Goal: Contribute content: Contribute content

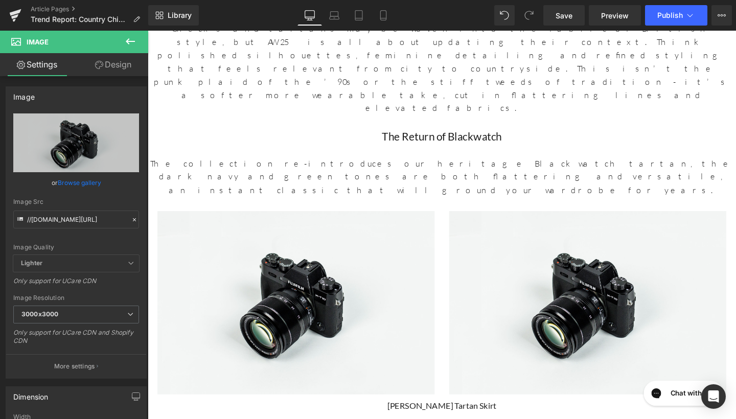
scroll to position [852, 0]
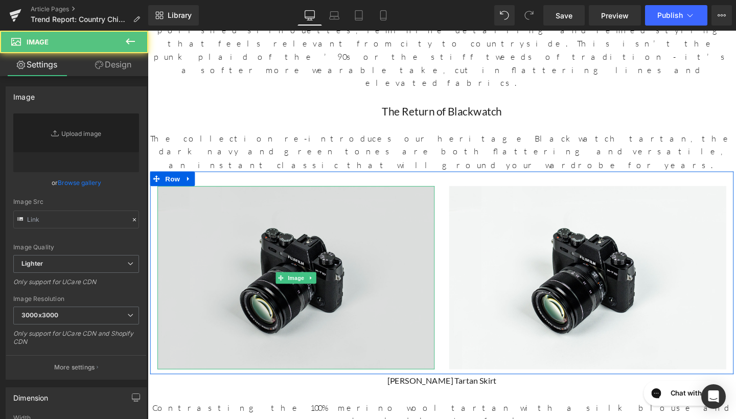
click at [355, 194] on img at bounding box center [303, 290] width 291 height 193
type input "//[DOMAIN_NAME][URL]"
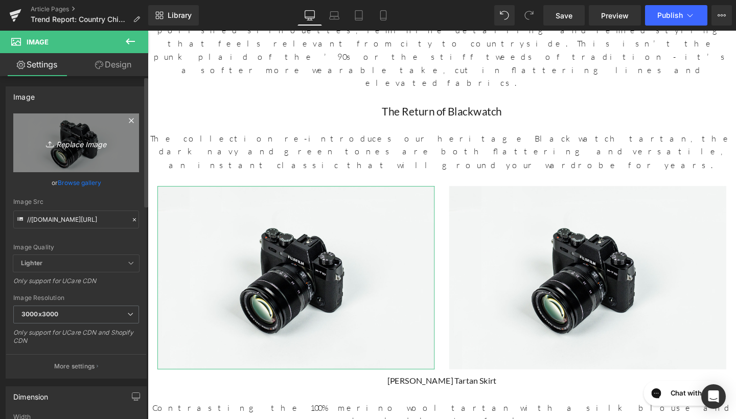
click at [88, 148] on icon "Replace Image" at bounding box center [76, 142] width 82 height 13
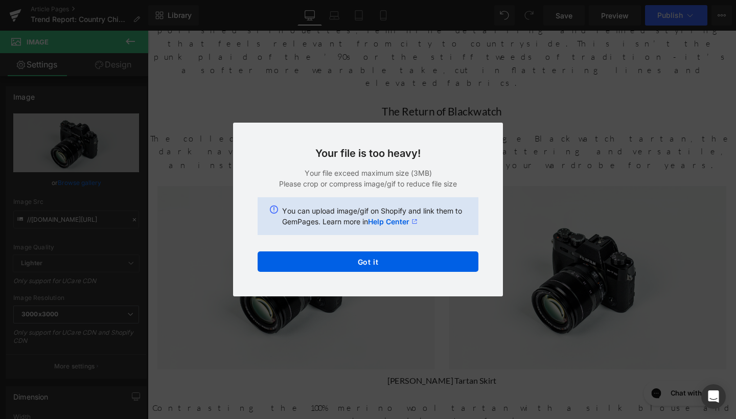
scroll to position [848, 0]
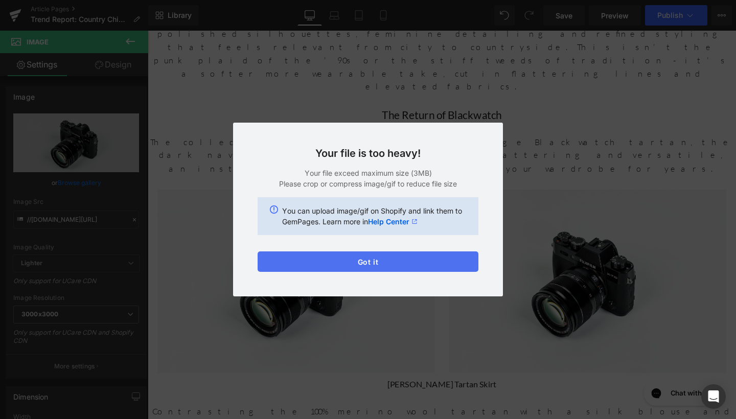
click at [414, 259] on button "Got it" at bounding box center [368, 262] width 221 height 20
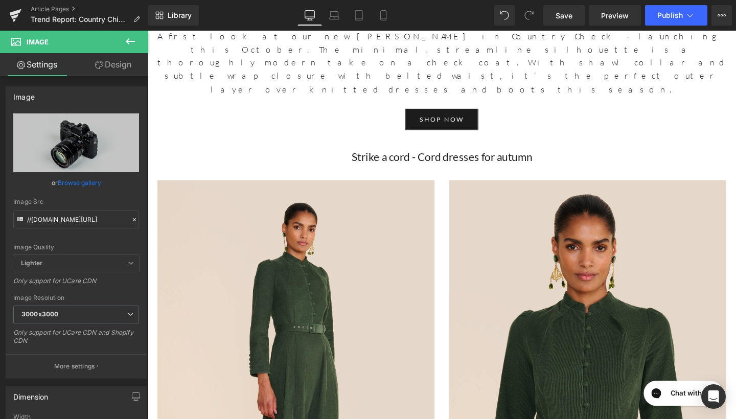
scroll to position [3775, 0]
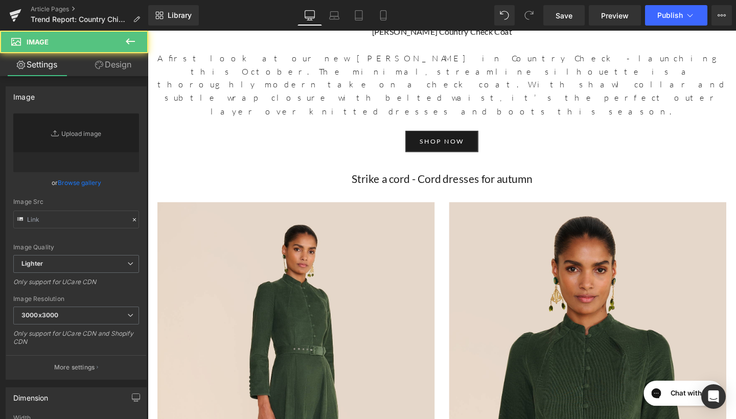
type input "//[DOMAIN_NAME][URL]"
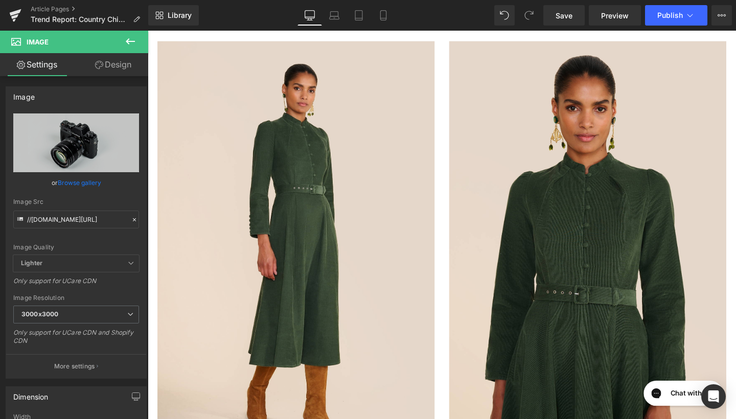
scroll to position [3949, 0]
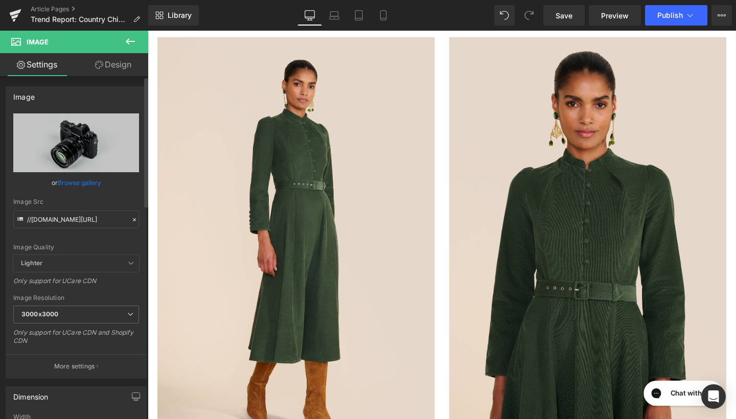
click at [63, 173] on div "Image Quality Lighter Lightest Lighter Lighter Lightest Only support for UCare …" at bounding box center [76, 184] width 126 height 142
click at [75, 185] on link "Browse gallery" at bounding box center [79, 183] width 43 height 18
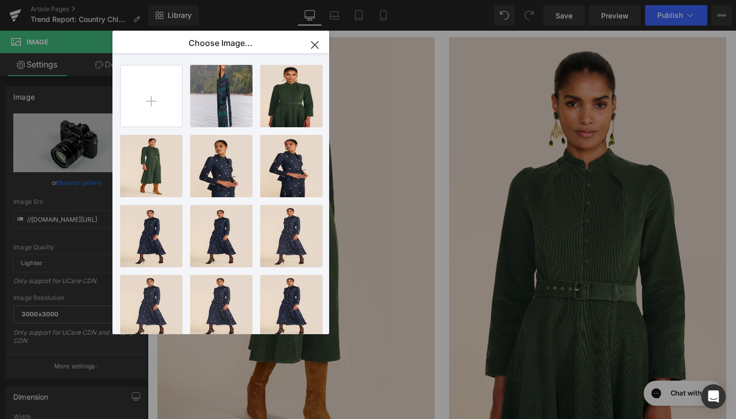
drag, startPoint x: 312, startPoint y: 45, endPoint x: 172, endPoint y: 15, distance: 143.3
click at [312, 45] on icon "button" at bounding box center [315, 45] width 16 height 16
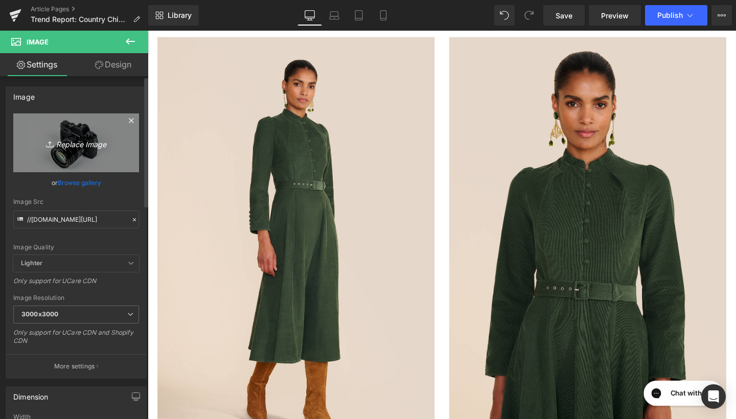
click at [85, 131] on link "Replace Image" at bounding box center [76, 142] width 126 height 59
type input "C:\fakepath\Nalini Evergreen Corduroy Dress 33019 copy 3.jpg"
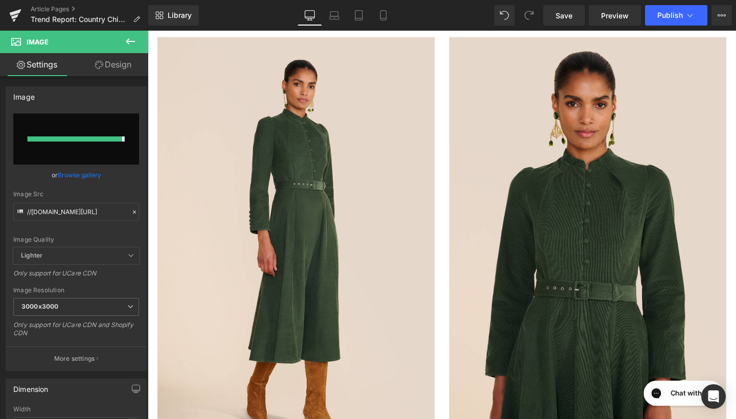
type input "[URL][DOMAIN_NAME]"
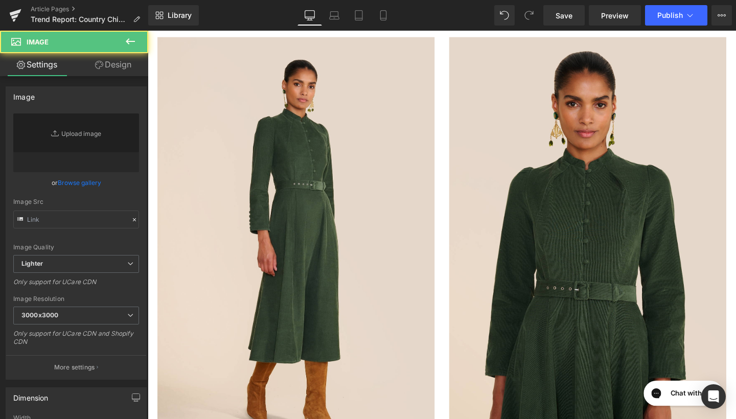
type input "//[DOMAIN_NAME][URL]"
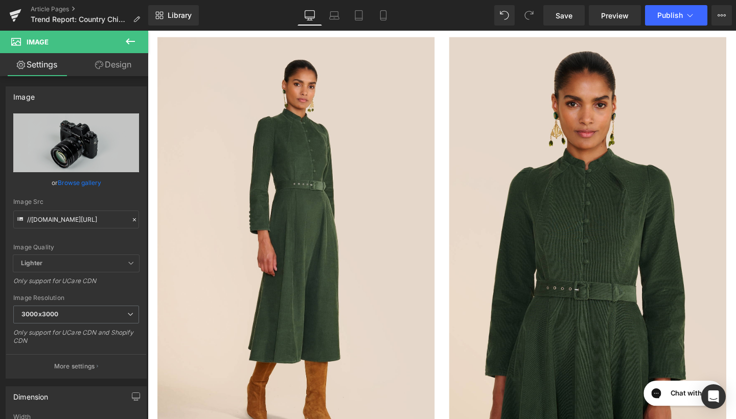
click at [84, 180] on link "Browse gallery" at bounding box center [79, 183] width 43 height 18
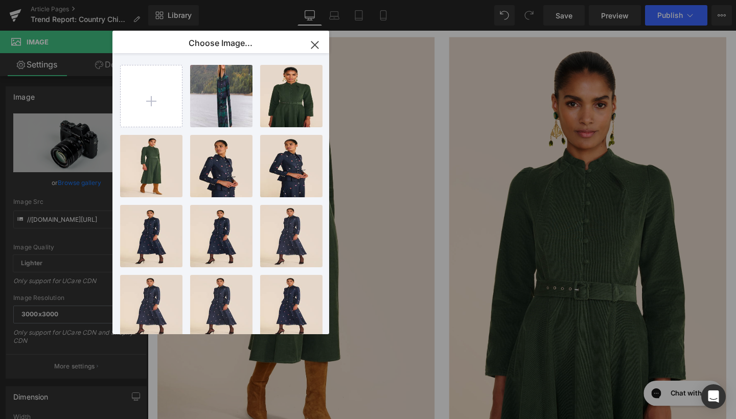
click at [316, 43] on icon "button" at bounding box center [315, 45] width 16 height 16
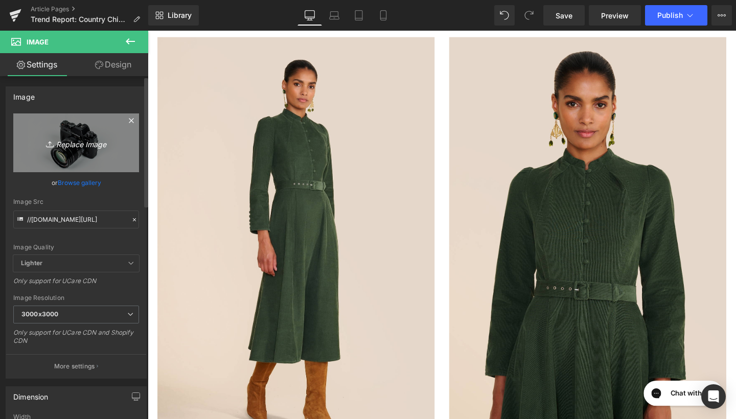
click at [67, 155] on link "Replace Image" at bounding box center [76, 142] width 126 height 59
type input "C:\fakepath\Nalini Evergreen Corduroy Dress 33046 copy 3.jpg"
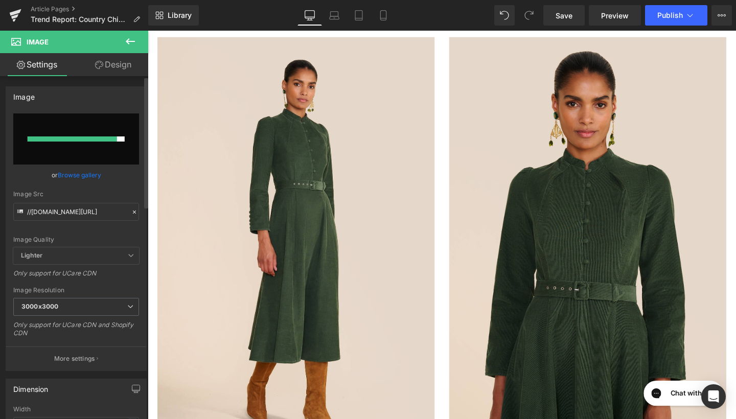
type input "[URL][DOMAIN_NAME]"
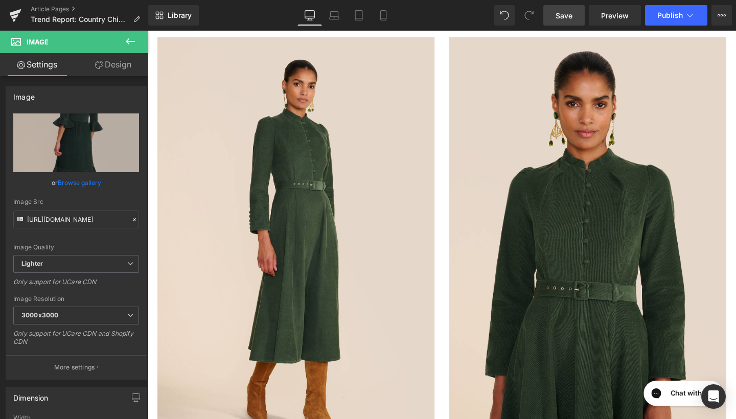
click at [561, 18] on span "Save" at bounding box center [564, 15] width 17 height 11
click at [554, 20] on link "Save" at bounding box center [563, 15] width 41 height 20
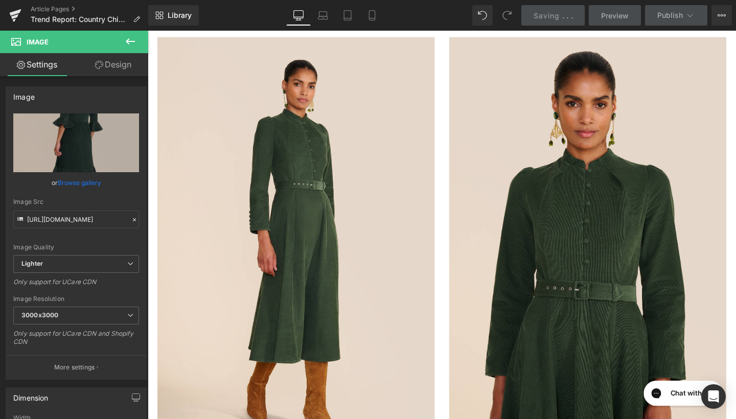
click at [562, 16] on div "Saving . . ." at bounding box center [553, 15] width 39 height 11
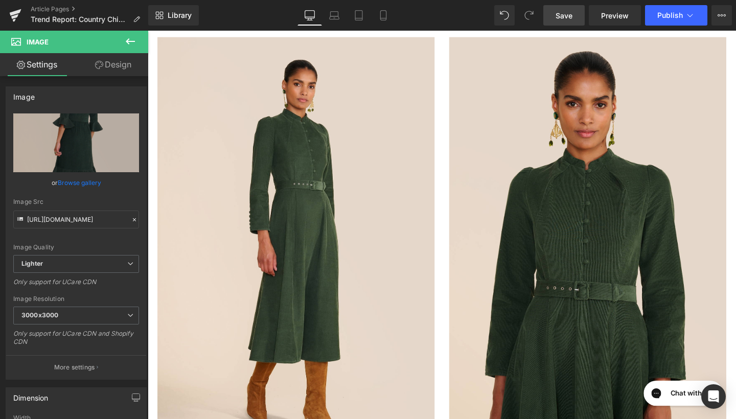
drag, startPoint x: 554, startPoint y: 20, endPoint x: 400, endPoint y: 7, distance: 155.0
click at [562, 16] on span "Save" at bounding box center [564, 15] width 17 height 11
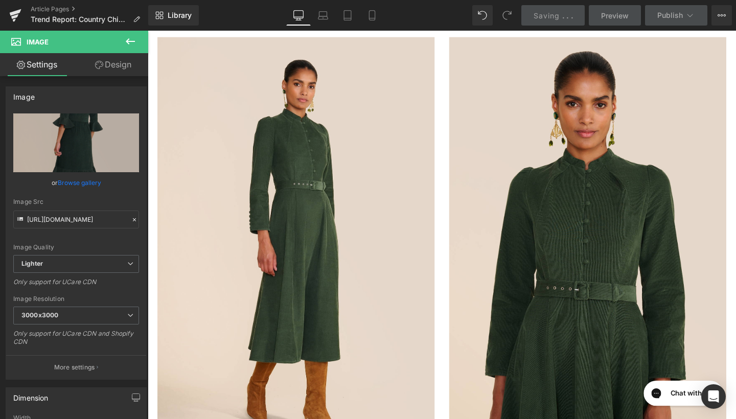
click at [563, 14] on span "." at bounding box center [563, 15] width 2 height 9
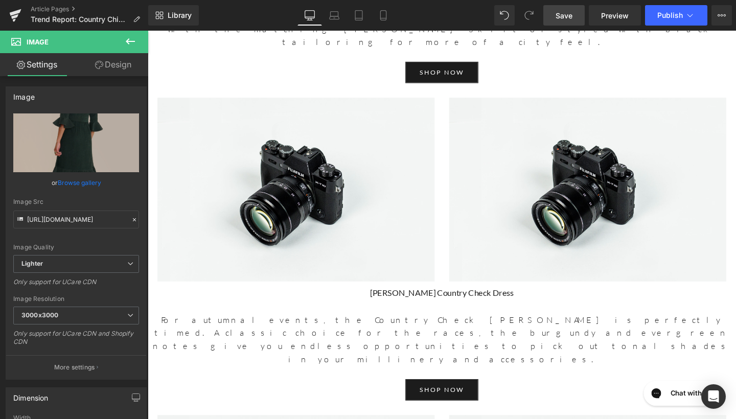
scroll to position [3166, 0]
